Goal: Entertainment & Leisure: Consume media (video, audio)

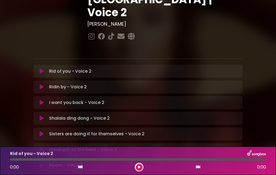
scroll to position [78, 0]
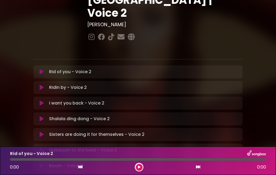
click at [140, 169] on button at bounding box center [139, 167] width 7 height 7
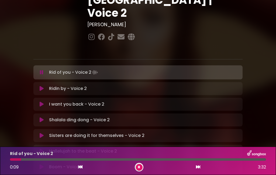
click at [138, 172] on div "Rid of you - Voice 2 0:09 3:32" at bounding box center [138, 161] width 276 height 28
click at [136, 169] on div at bounding box center [139, 167] width 9 height 9
click at [133, 166] on div "0:27 3:32" at bounding box center [138, 167] width 263 height 9
click at [137, 170] on div at bounding box center [139, 167] width 9 height 9
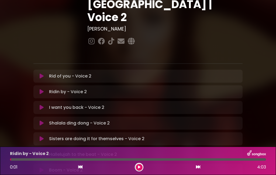
scroll to position [73, 0]
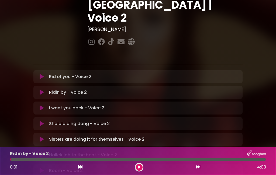
click at [61, 73] on p "Rid of you - Voice 2 Loading Track..." at bounding box center [70, 76] width 42 height 6
click at [57, 73] on p "Rid of you - Voice 2 Loading Track..." at bounding box center [70, 76] width 42 height 6
click at [83, 70] on div "Rid of you - Voice 2 Loading Track... Your Feedback" at bounding box center [137, 76] width 209 height 13
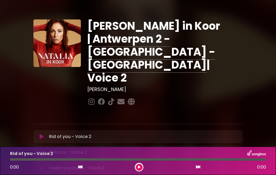
click at [69, 133] on p "Rid of you - Voice 2 Loading Track..." at bounding box center [70, 136] width 42 height 6
click at [138, 168] on button at bounding box center [139, 167] width 7 height 7
click at [67, 133] on p "Rid of you - Voice 2 Loading Track..." at bounding box center [70, 136] width 42 height 6
click at [139, 170] on button at bounding box center [139, 167] width 7 height 7
click at [135, 170] on div "0:00 0:00" at bounding box center [138, 167] width 263 height 9
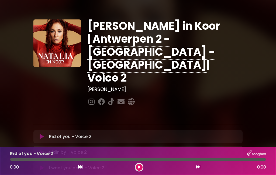
click at [137, 169] on button at bounding box center [139, 167] width 7 height 7
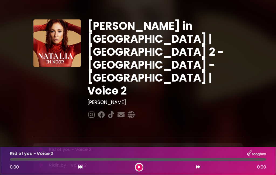
click at [71, 146] on p "Rid of you - Voice 2 Loading Track..." at bounding box center [70, 149] width 42 height 6
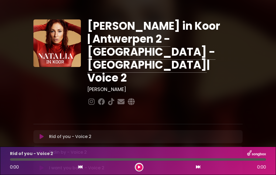
click at [140, 170] on button at bounding box center [139, 167] width 7 height 7
click at [76, 171] on div "1:11 4:03" at bounding box center [138, 167] width 263 height 9
click at [78, 169] on button at bounding box center [80, 166] width 5 height 7
click at [75, 170] on div "1:11 4:03" at bounding box center [138, 167] width 263 height 9
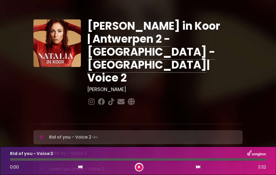
click at [81, 159] on div at bounding box center [138, 159] width 256 height 2
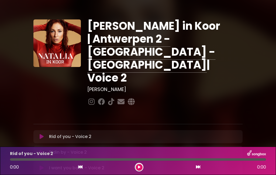
click at [58, 149] on p "Ridin by - Voice 2 Loading Track..." at bounding box center [68, 152] width 38 height 6
click at [37, 149] on button at bounding box center [42, 151] width 10 height 5
click at [138, 170] on button at bounding box center [139, 167] width 7 height 7
click at [136, 168] on button at bounding box center [139, 167] width 7 height 7
